Goal: Task Accomplishment & Management: Use online tool/utility

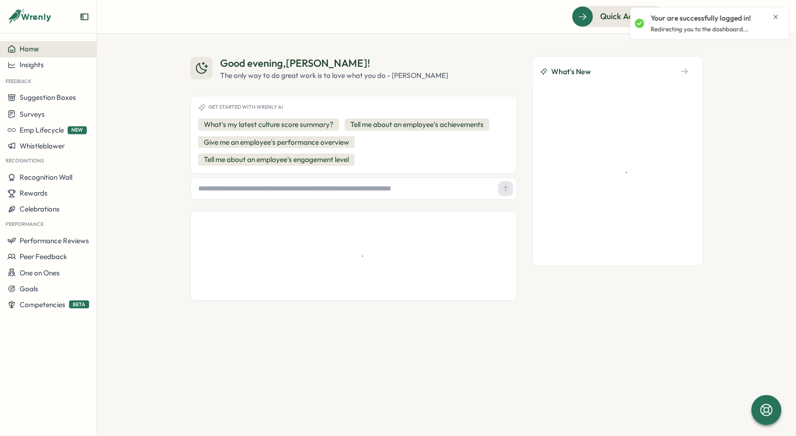
click at [774, 18] on icon "Close notification" at bounding box center [775, 16] width 7 height 7
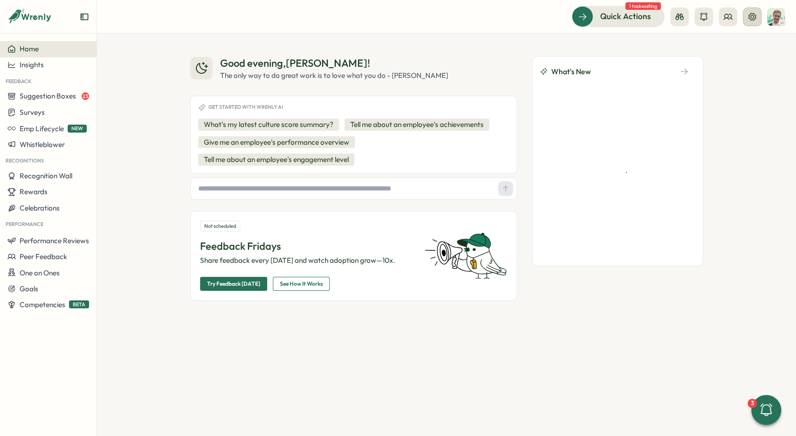
click at [749, 17] on icon at bounding box center [752, 16] width 7 height 7
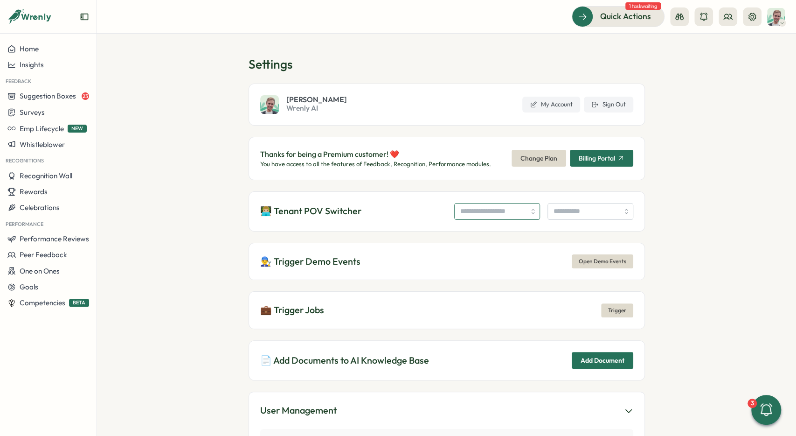
click at [463, 218] on input "search" at bounding box center [497, 211] width 86 height 17
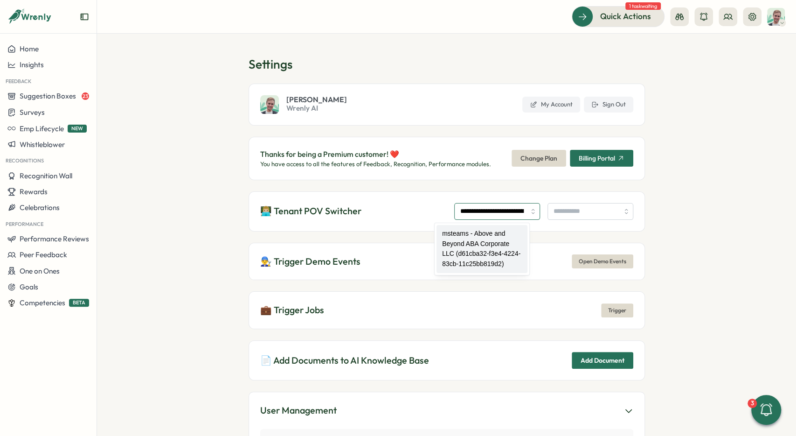
type input "**********"
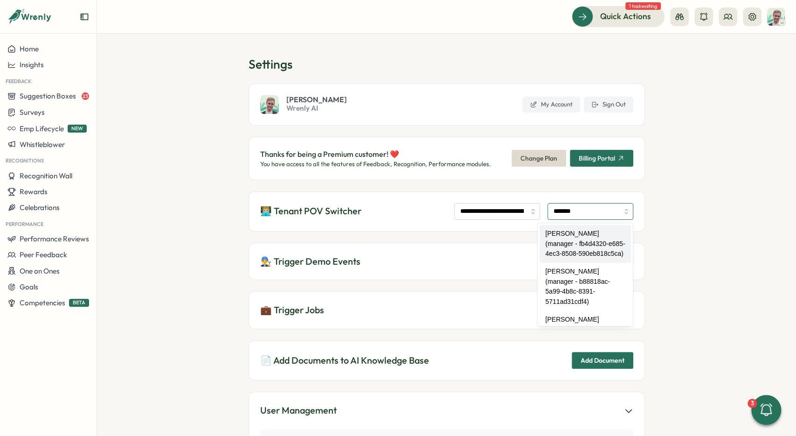
type input "**********"
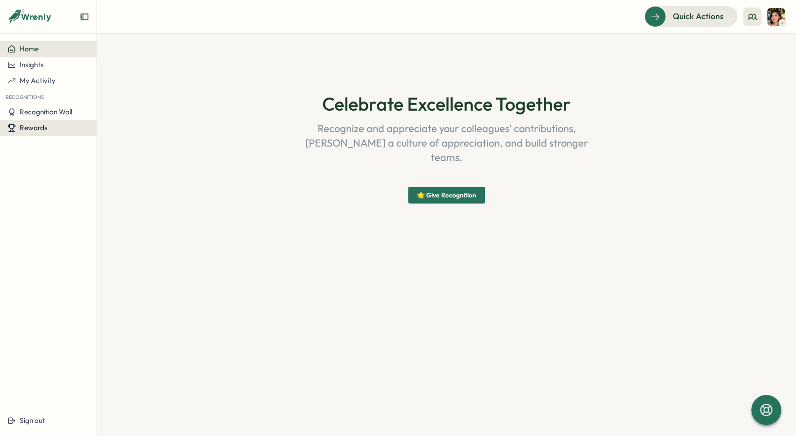
click at [68, 129] on div "Rewards" at bounding box center [48, 128] width 82 height 8
click at [144, 122] on div "Manage Rewards" at bounding box center [127, 119] width 56 height 10
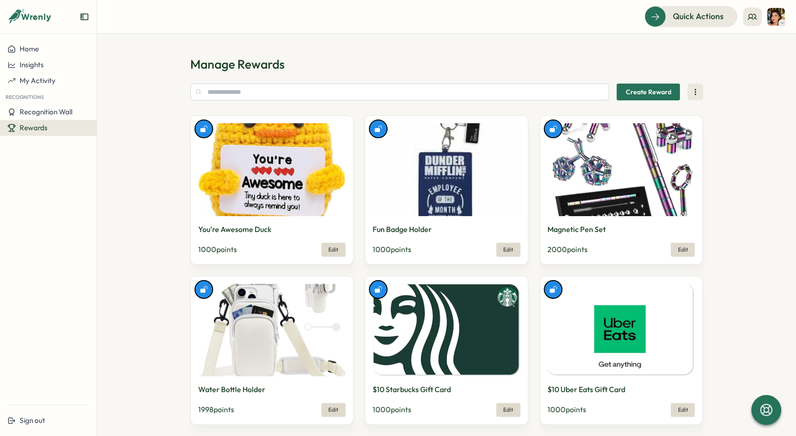
click at [661, 91] on span "Create Reward" at bounding box center [648, 92] width 46 height 16
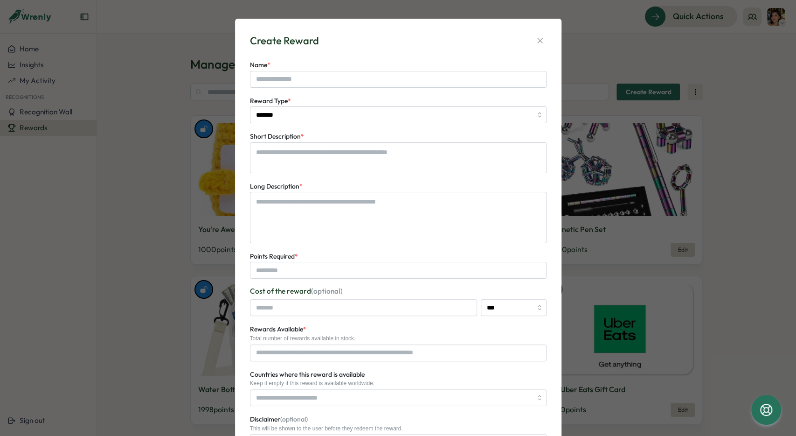
click at [532, 36] on div "Create Reward" at bounding box center [398, 41] width 297 height 14
click at [536, 37] on icon "button" at bounding box center [539, 40] width 9 height 9
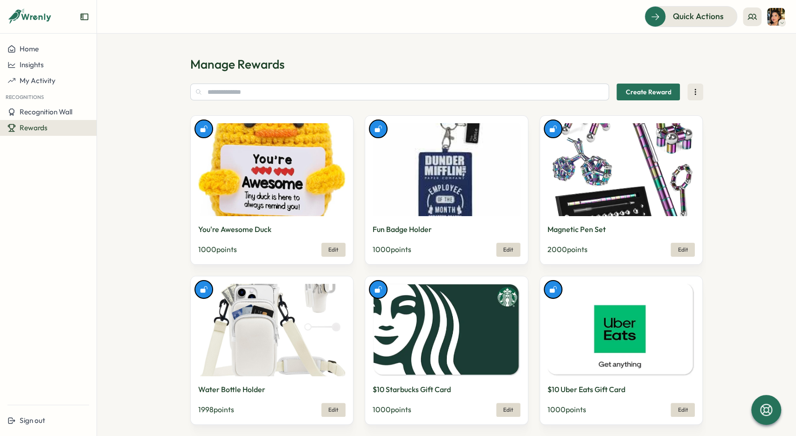
click at [524, 30] on header "Quick Actions" at bounding box center [446, 17] width 699 height 34
